Goal: Navigation & Orientation: Find specific page/section

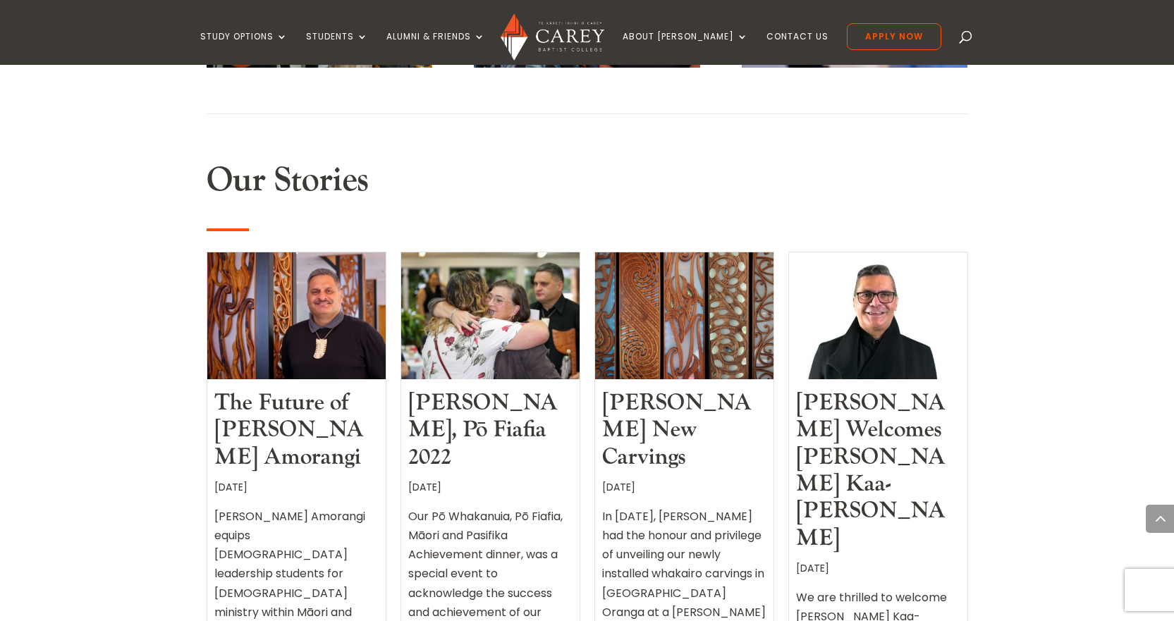
scroll to position [1213, 0]
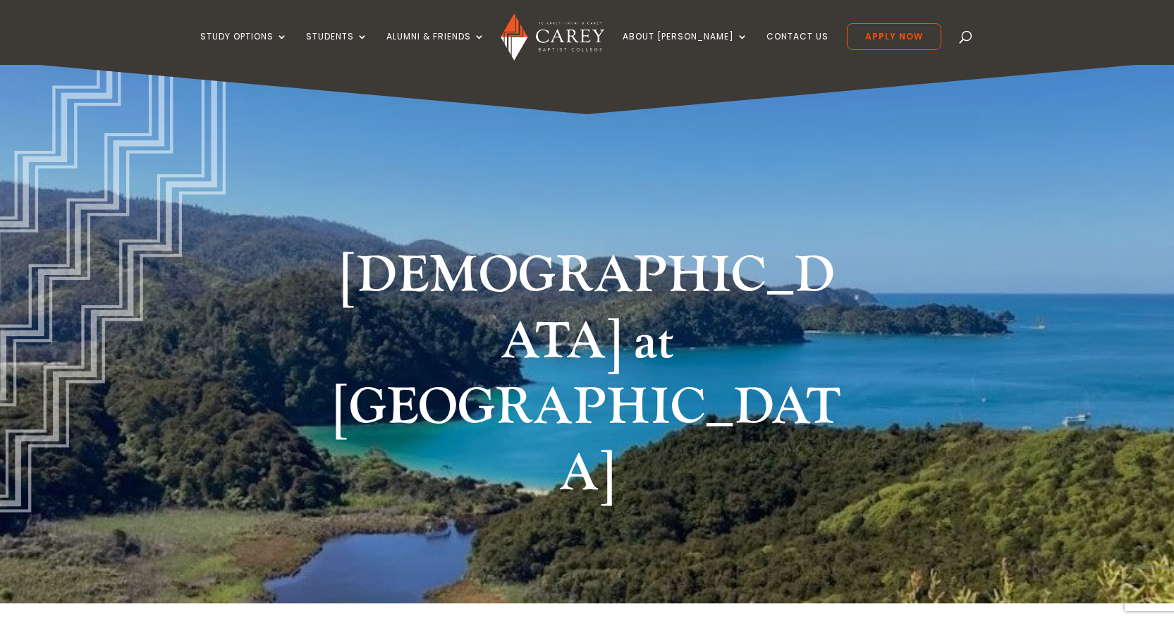
scroll to position [0, 0]
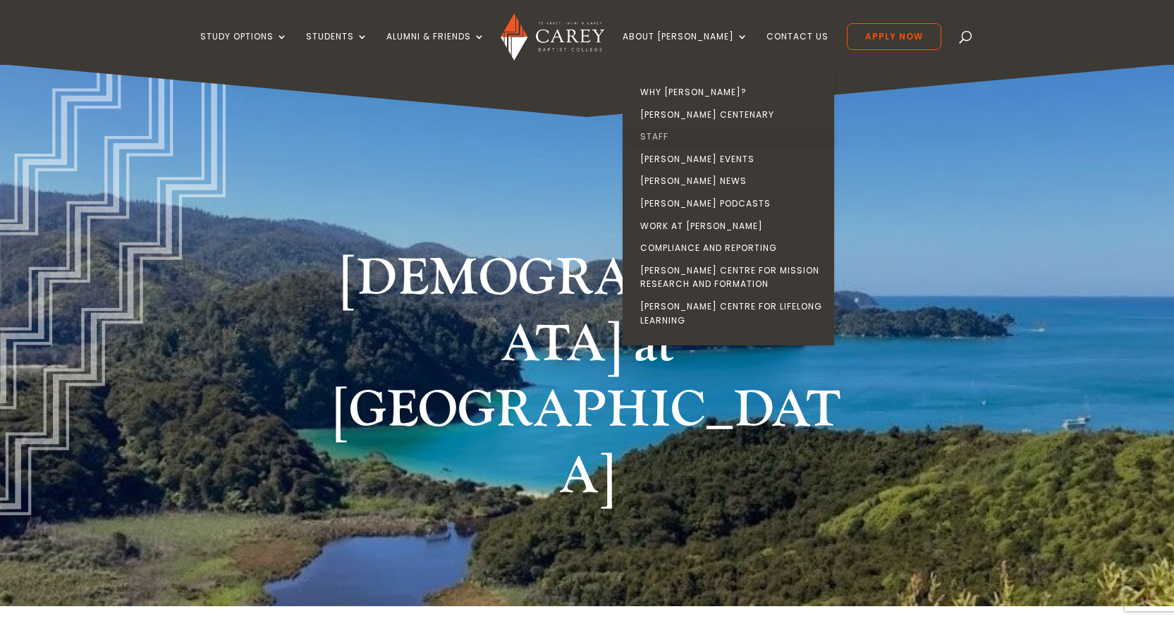
click at [683, 133] on link "Staff" at bounding box center [732, 137] width 212 height 23
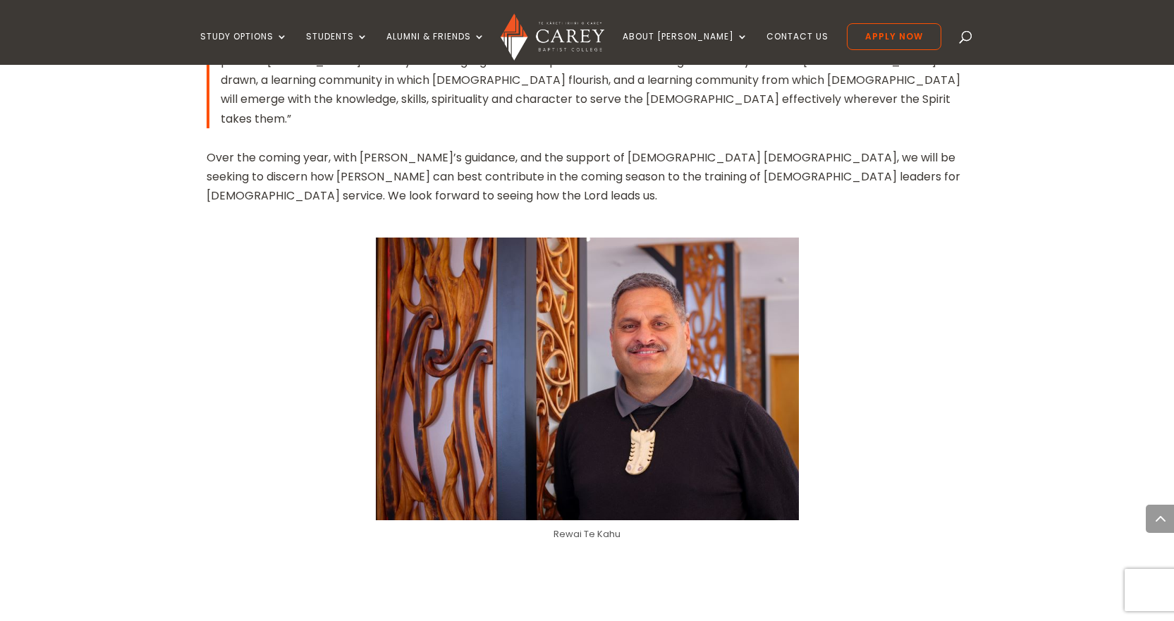
scroll to position [987, 0]
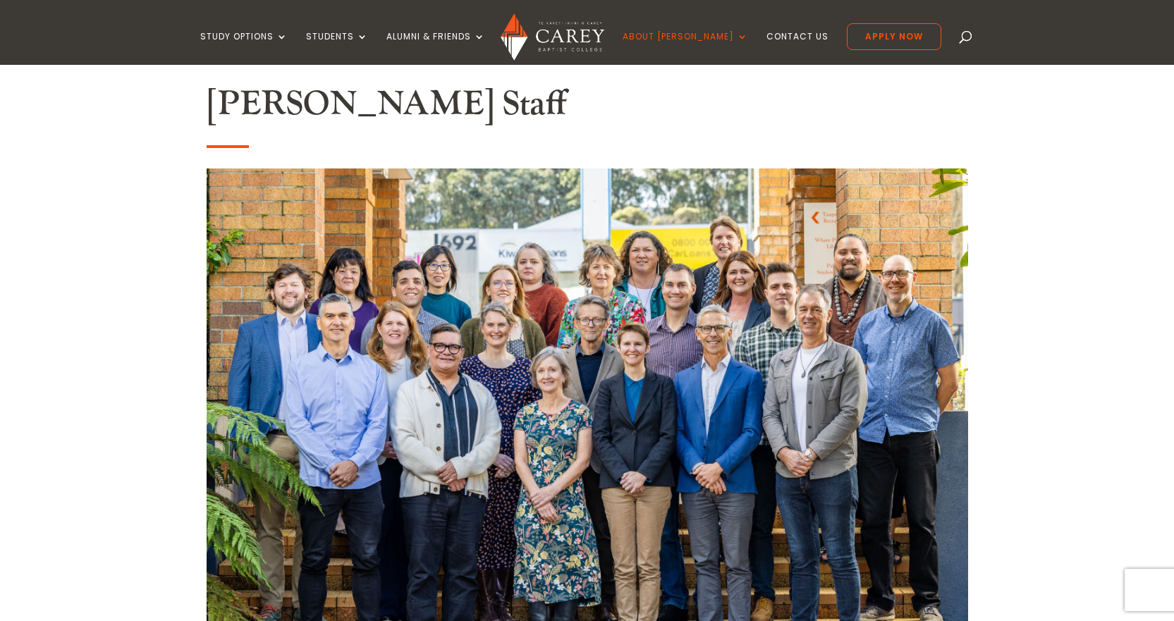
scroll to position [494, 0]
